Goal: Task Accomplishment & Management: Use online tool/utility

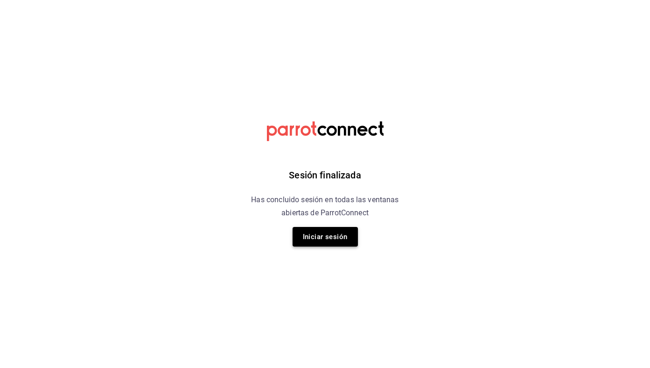
click at [343, 230] on button "Iniciar sesión" at bounding box center [325, 237] width 65 height 20
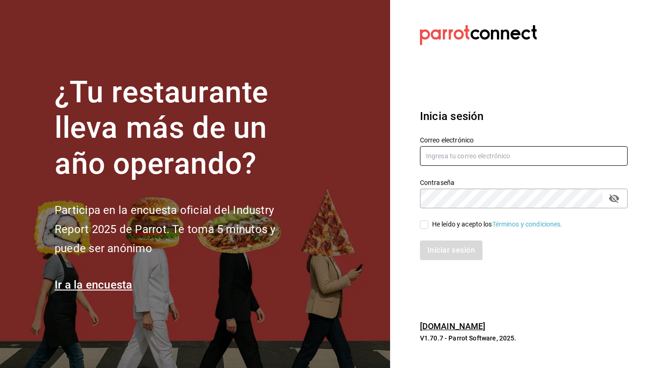
click at [481, 152] on input "text" at bounding box center [524, 156] width 208 height 20
type input "[EMAIL_ADDRESS][DOMAIN_NAME]"
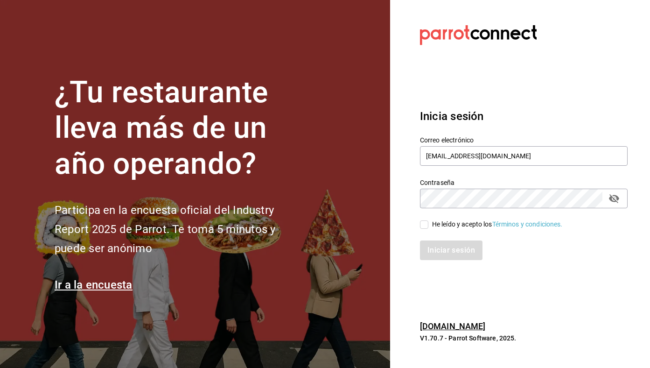
click at [441, 221] on div "He leído y acepto los Términos y condiciones." at bounding box center [497, 224] width 131 height 10
click at [429, 221] on input "He leído y acepto los Términos y condiciones." at bounding box center [424, 224] width 8 height 8
checkbox input "true"
click at [454, 269] on div "Inicia sesión Correo electrónico [EMAIL_ADDRESS][DOMAIN_NAME] Contraseña Contra…" at bounding box center [524, 184] width 208 height 175
click at [456, 251] on button "Iniciar sesión" at bounding box center [451, 250] width 63 height 20
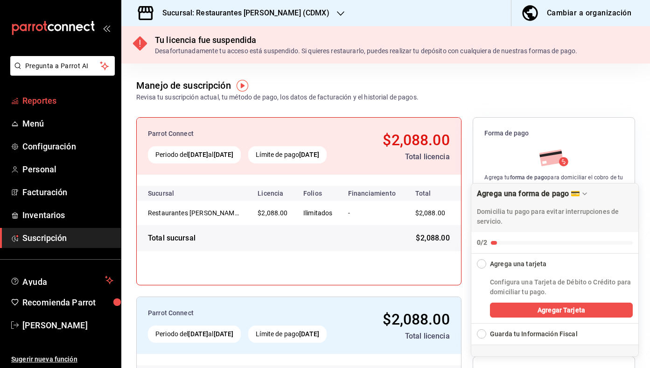
click at [62, 108] on link "Reportes" at bounding box center [60, 101] width 121 height 20
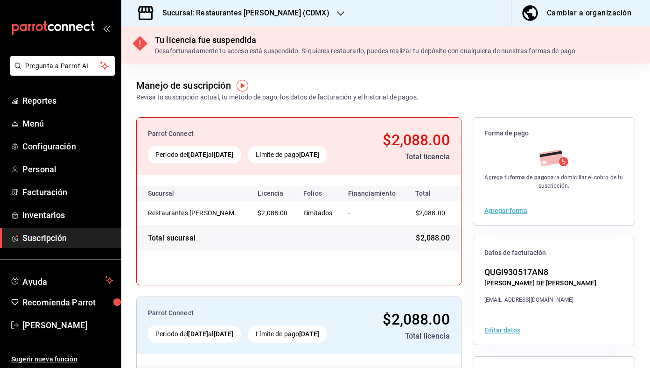
click at [233, 6] on div "Sucursal: Restaurantes [PERSON_NAME] (CDMX)" at bounding box center [238, 13] width 219 height 26
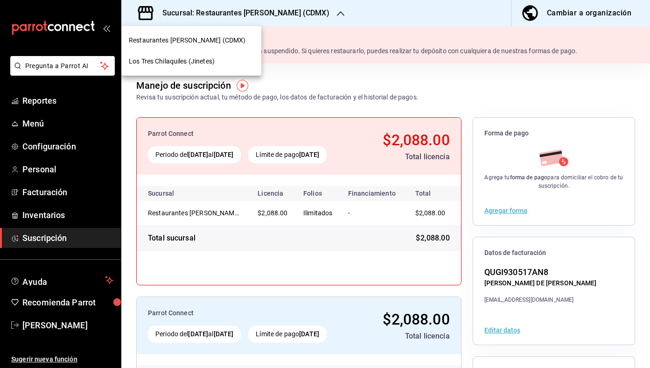
click at [219, 57] on div "Los Tres Chilaquiles (Jinetes)" at bounding box center [191, 61] width 125 height 10
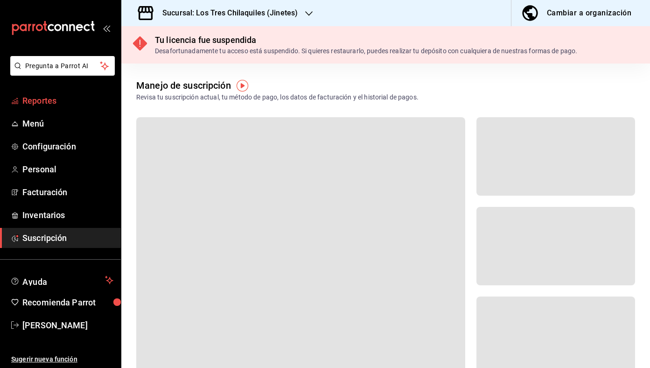
click at [37, 100] on span "Reportes" at bounding box center [67, 100] width 91 height 13
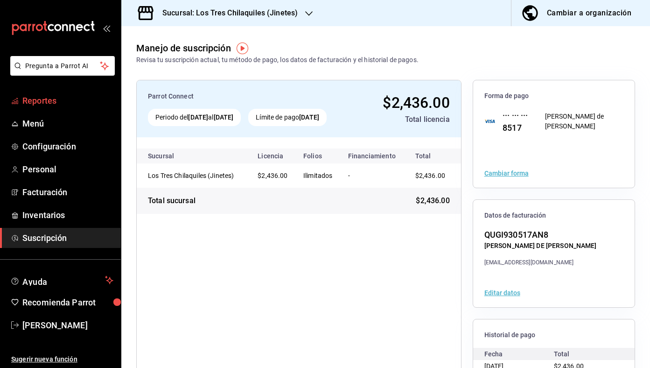
click at [63, 96] on span "Reportes" at bounding box center [67, 100] width 91 height 13
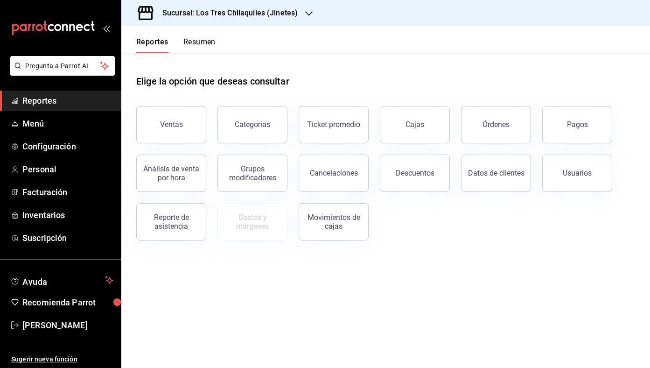
click at [209, 38] on button "Resumen" at bounding box center [199, 45] width 32 height 16
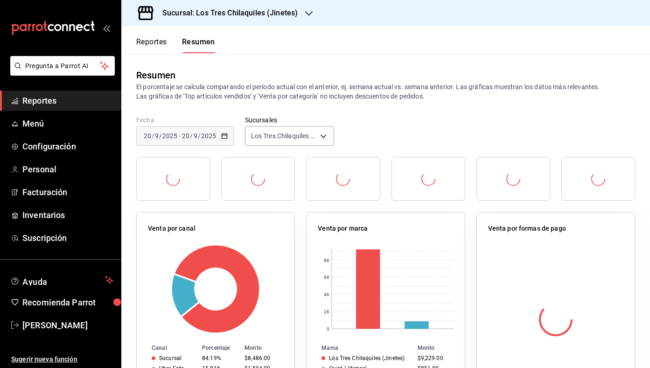
click at [159, 38] on button "Reportes" at bounding box center [151, 45] width 31 height 16
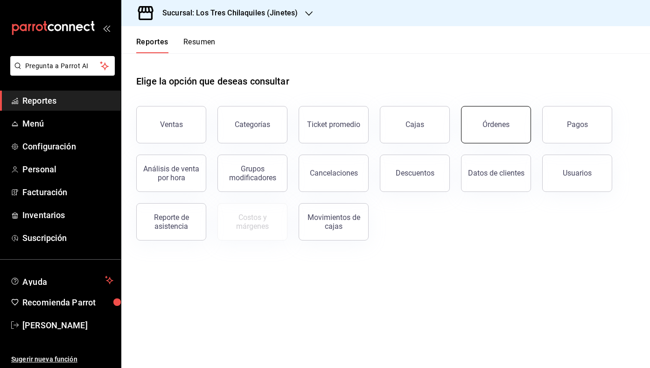
click at [506, 114] on button "Órdenes" at bounding box center [496, 124] width 70 height 37
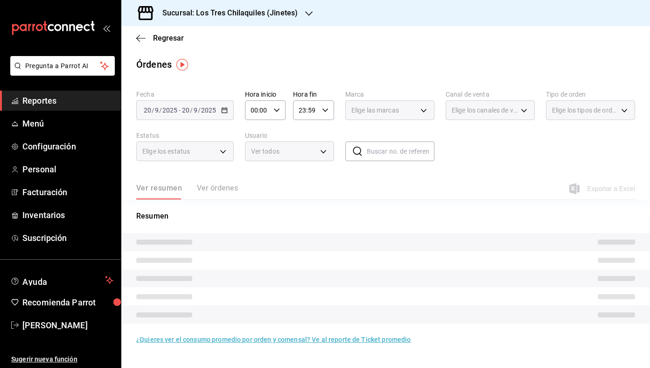
click at [598, 106] on span "Elige los tipos de orden" at bounding box center [585, 110] width 66 height 9
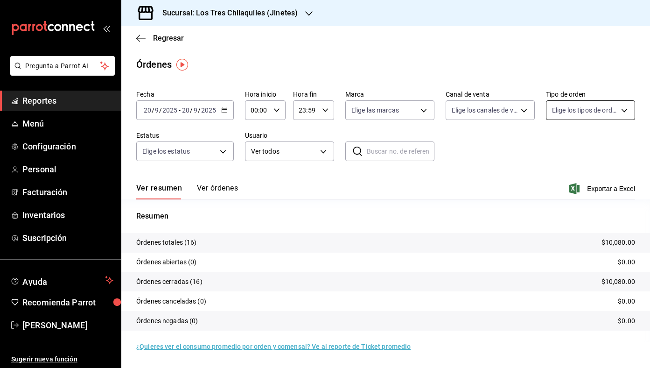
click at [592, 113] on body "Pregunta a Parrot AI Reportes Menú Configuración Personal Facturación Inventari…" at bounding box center [325, 184] width 650 height 368
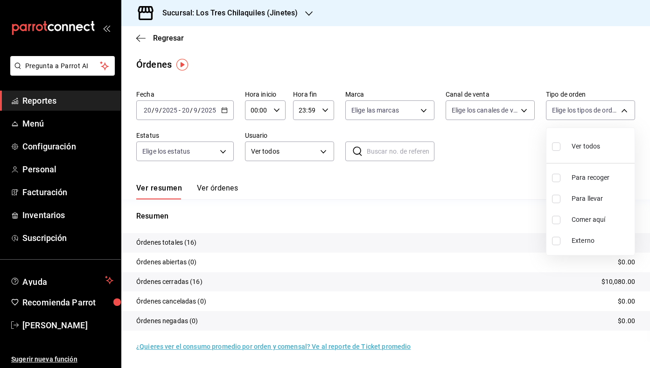
click at [578, 215] on span "Comer aquí" at bounding box center [601, 220] width 59 height 10
type input "56f71dbc-c776-499c-b0d1-bf469380f4b3"
checkbox input "true"
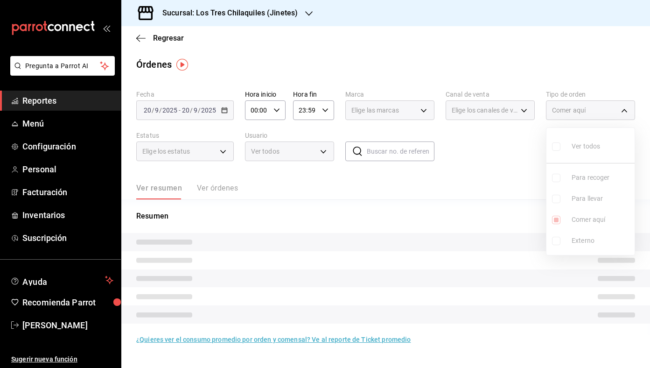
click at [491, 198] on div at bounding box center [325, 184] width 650 height 368
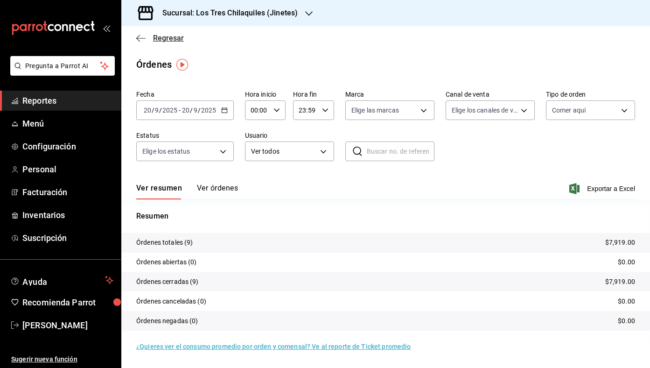
click at [162, 34] on span "Regresar" at bounding box center [168, 38] width 31 height 9
